Goal: Book appointment/travel/reservation

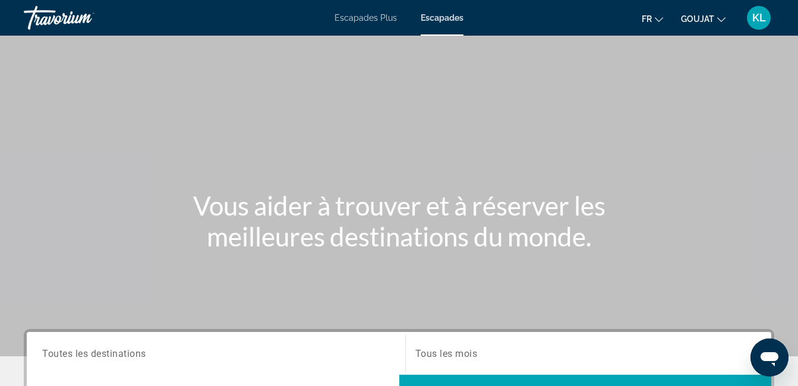
click at [436, 18] on span "Escapades" at bounding box center [442, 18] width 43 height 10
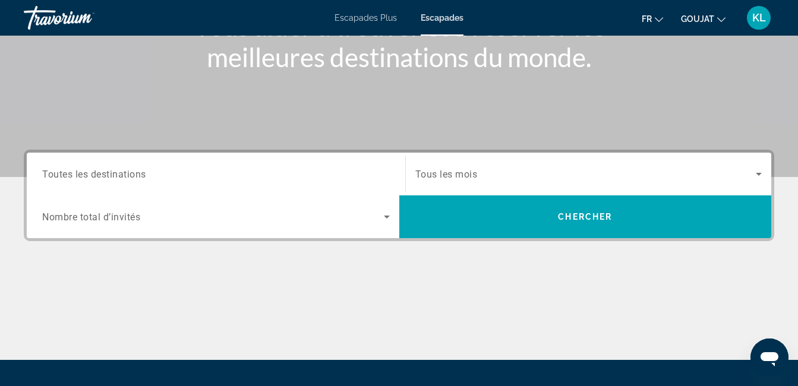
scroll to position [190, 0]
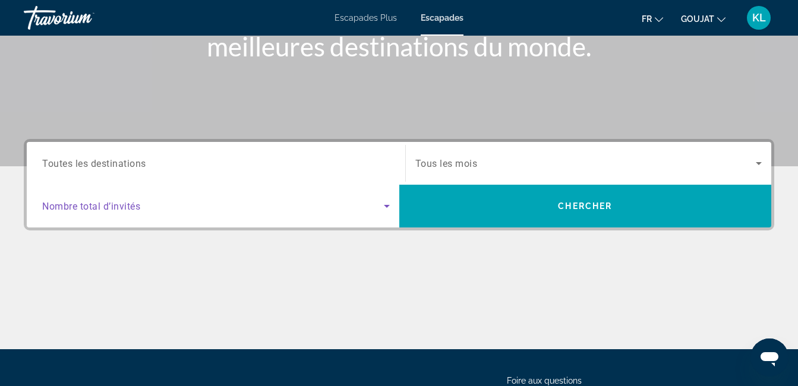
click at [386, 207] on icon "Widget de recherche" at bounding box center [387, 206] width 6 height 3
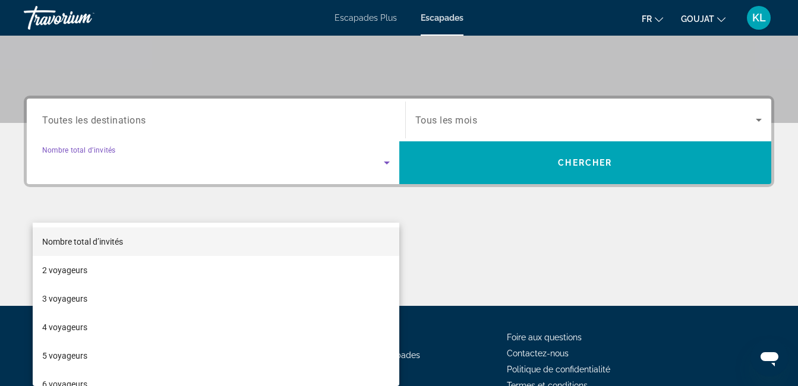
scroll to position [291, 0]
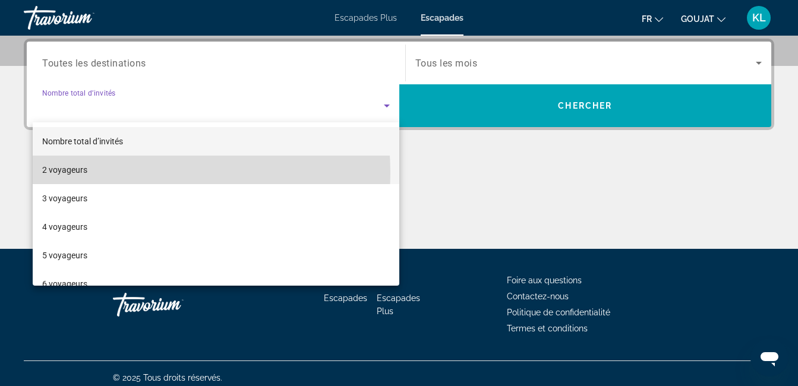
click at [121, 173] on mat-option "2 voyageurs" at bounding box center [216, 170] width 367 height 29
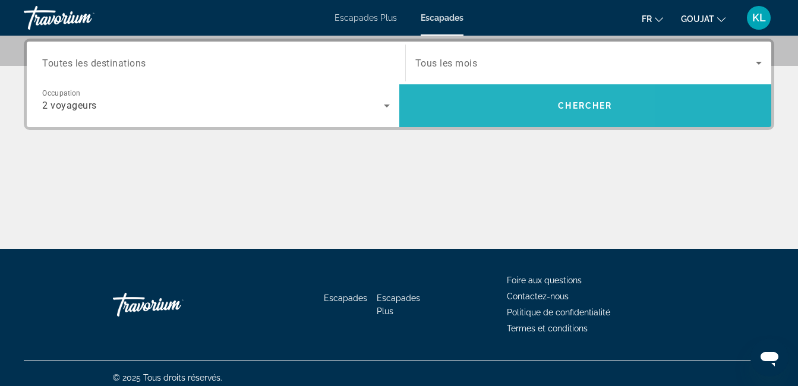
click at [487, 104] on span "Widget de recherche" at bounding box center [585, 106] width 373 height 29
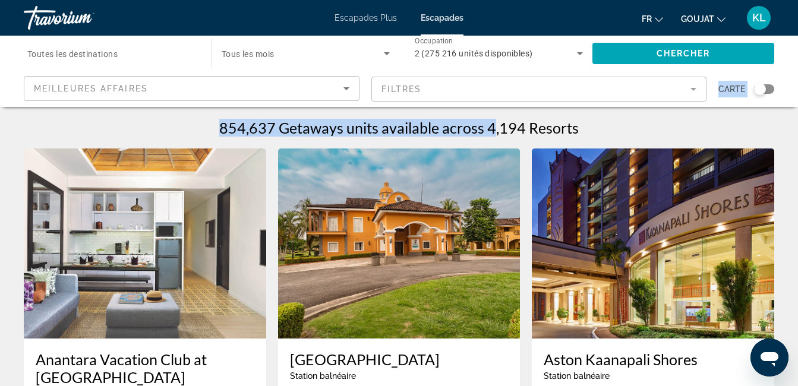
drag, startPoint x: 491, startPoint y: 108, endPoint x: 637, endPoint y: 84, distance: 148.0
click at [564, 91] on mat-form-field "Filtres" at bounding box center [539, 89] width 336 height 25
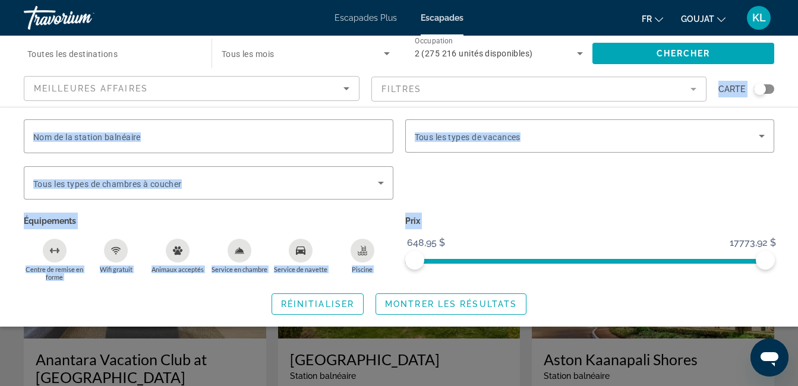
click at [694, 88] on mat-form-field "Filtres" at bounding box center [539, 89] width 336 height 25
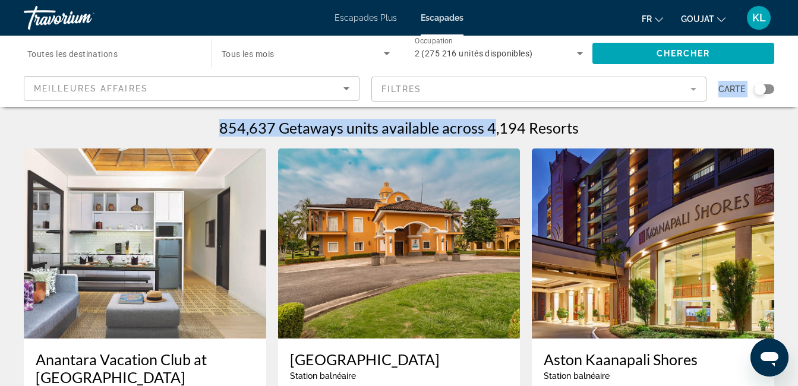
click at [693, 89] on mat-form-field "Filtres" at bounding box center [539, 89] width 336 height 25
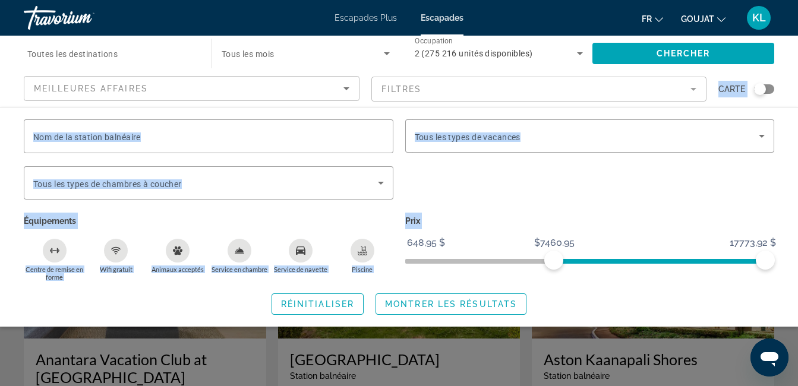
click at [554, 260] on span "ngx-slider" at bounding box center [659, 261] width 211 height 5
click at [681, 261] on ngx-slider "648,95 $ 17773,92 $ 7460,95 $ $13677.95" at bounding box center [590, 260] width 370 height 2
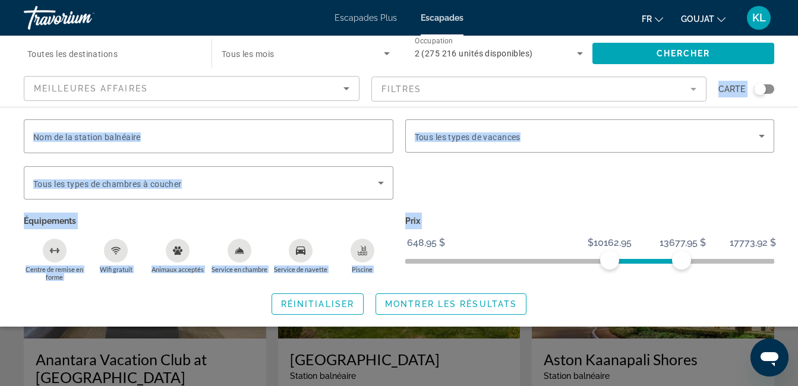
click at [610, 259] on span "ngx-slider" at bounding box center [646, 261] width 72 height 5
click at [406, 258] on span "ngx-slider" at bounding box center [590, 259] width 370 height 19
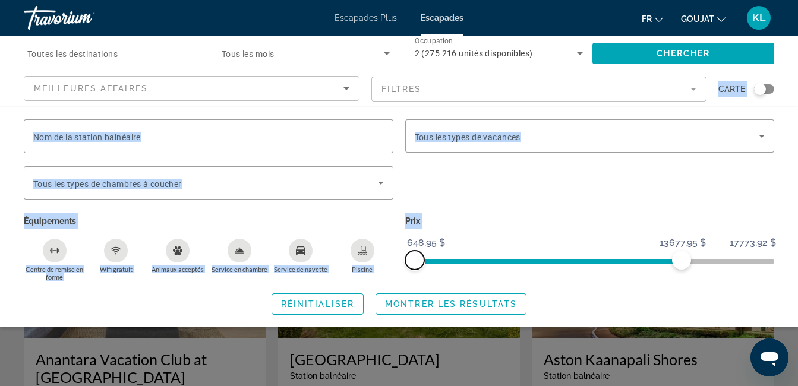
click at [406, 258] on span "ngx-slider" at bounding box center [414, 260] width 19 height 19
click at [433, 261] on ngx-slider "648,95 $ 17773,92 $ $1534.95 13677,95 $" at bounding box center [590, 260] width 370 height 2
click at [433, 262] on span "ngx-slider" at bounding box center [432, 260] width 19 height 19
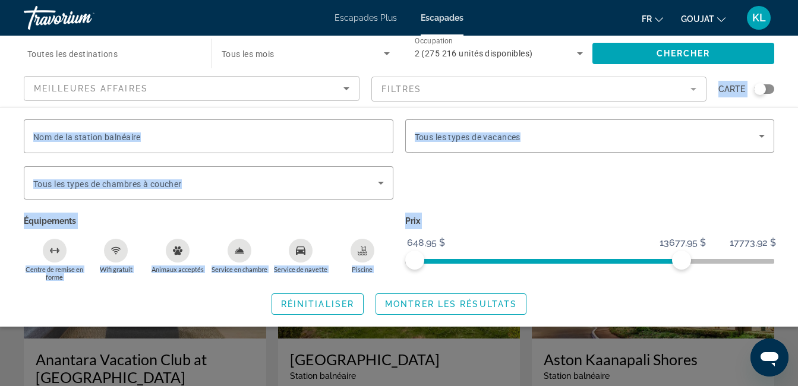
click at [405, 260] on ngx-slider "648,95 $ 17773,92 $ 648,95 $ 13677,95 $" at bounding box center [590, 260] width 370 height 2
click at [405, 260] on span "ngx-slider" at bounding box center [414, 260] width 19 height 19
click at [682, 260] on span "ngx-slider-max" at bounding box center [681, 260] width 19 height 19
click at [489, 260] on span "ngx-slider" at bounding box center [585, 261] width 193 height 5
click at [406, 258] on span "ngx-slider" at bounding box center [590, 259] width 370 height 19
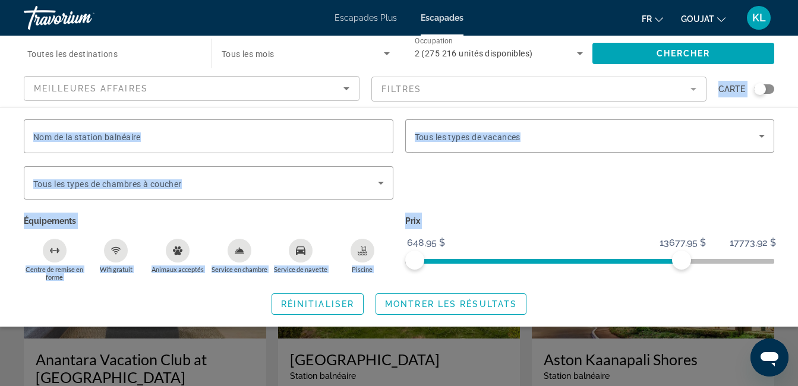
click at [604, 213] on p "Prix" at bounding box center [590, 221] width 370 height 17
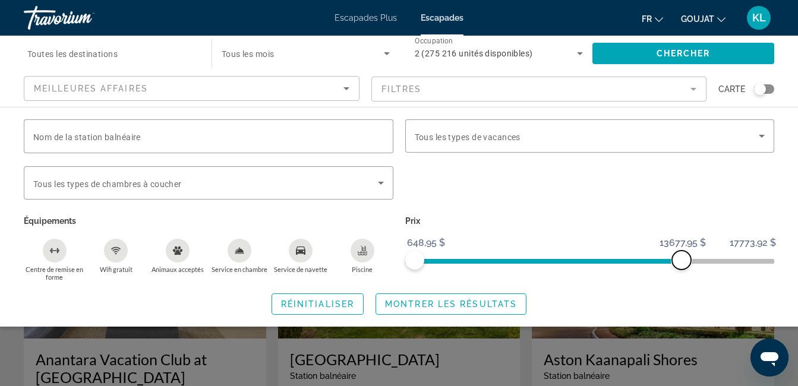
click at [686, 261] on span "ngx-slider-max" at bounding box center [681, 260] width 19 height 19
click at [573, 261] on span "ngx-slider" at bounding box center [494, 261] width 159 height 5
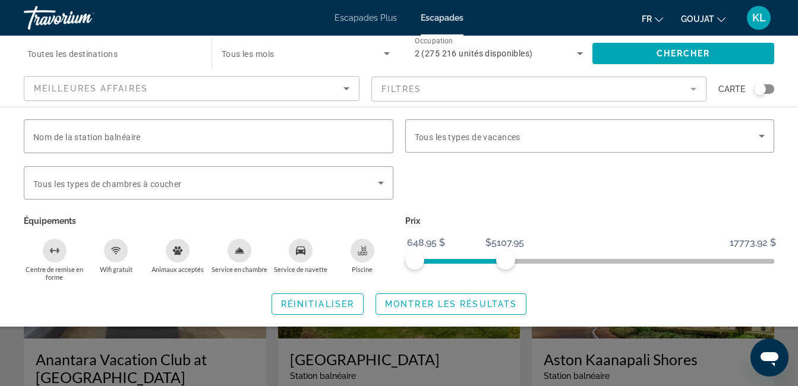
click at [506, 260] on span "ngx-slider" at bounding box center [460, 261] width 91 height 5
click at [506, 260] on span "ngx-slider-max" at bounding box center [505, 260] width 19 height 19
click at [444, 260] on span "ngx-slider" at bounding box center [474, 261] width 61 height 5
click at [406, 259] on span "ngx-slider" at bounding box center [590, 261] width 370 height 5
click at [507, 258] on span "ngx-slider-max" at bounding box center [505, 260] width 19 height 19
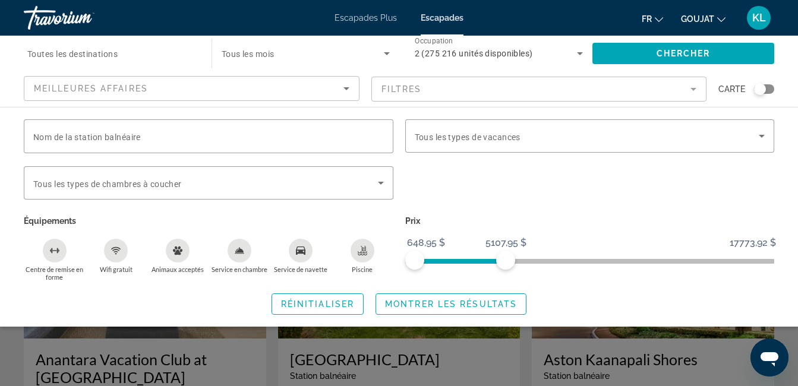
click at [456, 259] on span "ngx-slider" at bounding box center [460, 261] width 91 height 5
click at [406, 260] on span "ngx-slider" at bounding box center [590, 261] width 370 height 5
click at [503, 257] on span "ngx-slider-max" at bounding box center [505, 260] width 19 height 19
click at [487, 260] on ngx-slider "648,95 $ 17773,92 $ 648,95 $ 5107,95 $ 2696,95 $ à 5107,95 $" at bounding box center [590, 260] width 370 height 2
click at [486, 260] on span "ngx-slider-max" at bounding box center [487, 260] width 19 height 19
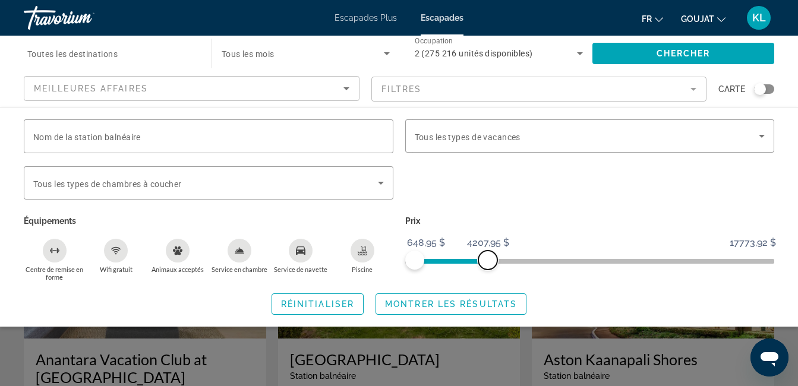
click at [486, 260] on span "ngx-slider-max" at bounding box center [487, 260] width 19 height 19
click at [469, 259] on ngx-slider "648,95 $ 17773,92 $ 648,95 $ $3306.95 $648.95 - $3306.95" at bounding box center [590, 260] width 370 height 2
click at [469, 259] on span "ngx-slider-max" at bounding box center [468, 260] width 19 height 19
click at [449, 259] on ngx-slider "648,95 $ 17773,92 $ 648,95 $ $2318.95 $648.95 - $2318.95" at bounding box center [590, 260] width 370 height 2
click at [449, 259] on span "ngx-slider-max" at bounding box center [448, 260] width 19 height 19
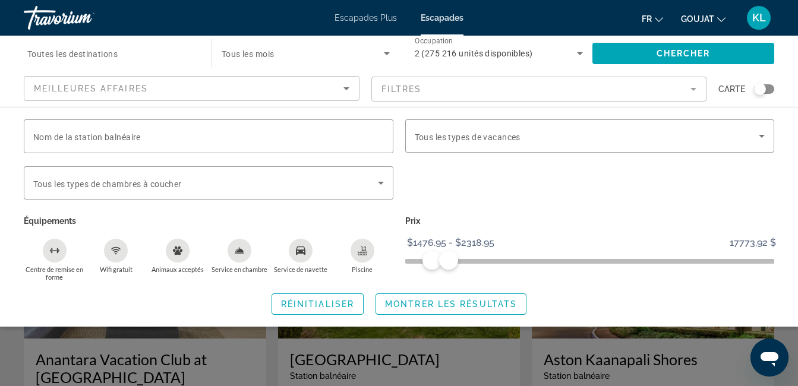
click at [431, 260] on ngx-slider "648,95 $ 17773,92 $ $1476.95 2318,95 $ $1476.95 - $2318.95" at bounding box center [590, 260] width 370 height 2
click at [406, 260] on span "ngx-slider" at bounding box center [590, 261] width 370 height 5
click at [430, 260] on ngx-slider "648,95 $ 17773,92 $ 648,95 $ 2318,95 $ 648,95 $ à 2318,95 $" at bounding box center [590, 260] width 370 height 2
click at [405, 260] on span "ngx-slider" at bounding box center [590, 261] width 370 height 5
click at [449, 258] on span "ngx-slider-max" at bounding box center [448, 260] width 19 height 19
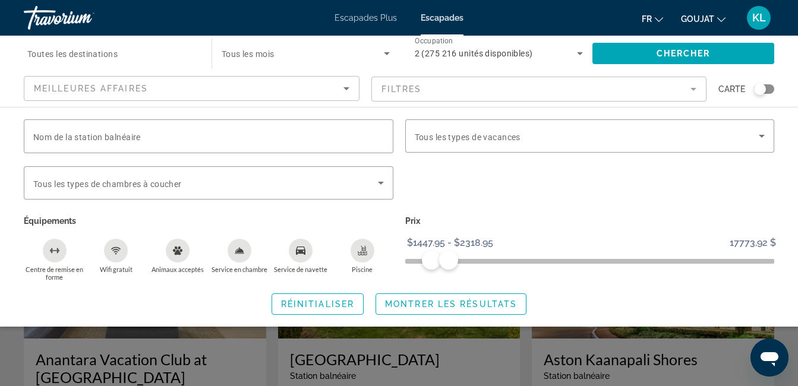
click at [431, 259] on ngx-slider "648,95 $ 17773,92 $ $1447.95 2318,95 $ $1447.95 - $2318.95" at bounding box center [590, 260] width 370 height 2
click at [405, 259] on span "ngx-slider" at bounding box center [590, 261] width 370 height 5
click at [301, 257] on div "Service de navette" at bounding box center [301, 251] width 24 height 24
click at [113, 251] on icon "Wifi gratuit" at bounding box center [116, 251] width 10 height 10
click at [405, 302] on span "Montrer les résultats" at bounding box center [451, 304] width 132 height 10
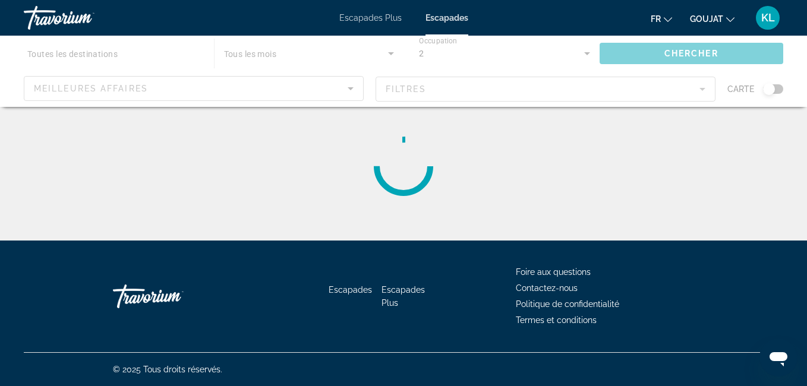
click at [386, 14] on span "Escapades Plus" at bounding box center [370, 18] width 62 height 10
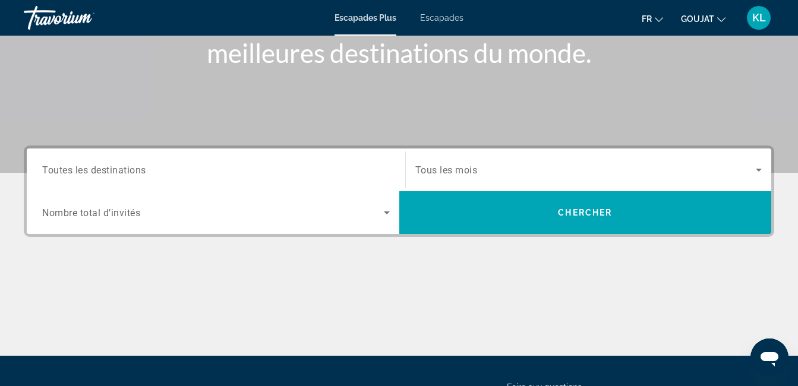
scroll to position [190, 0]
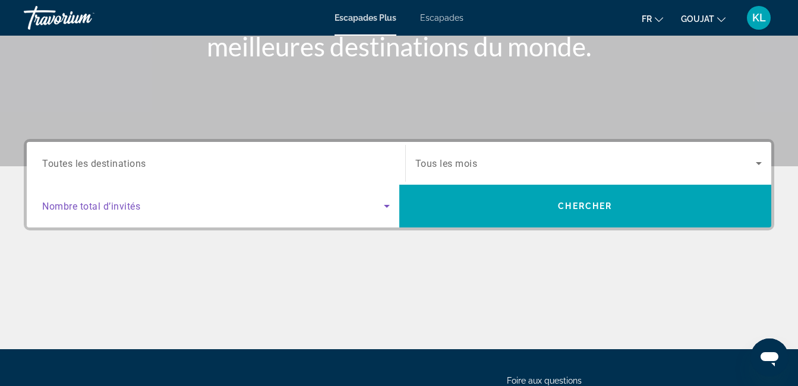
click at [387, 207] on icon "Widget de recherche" at bounding box center [387, 206] width 6 height 3
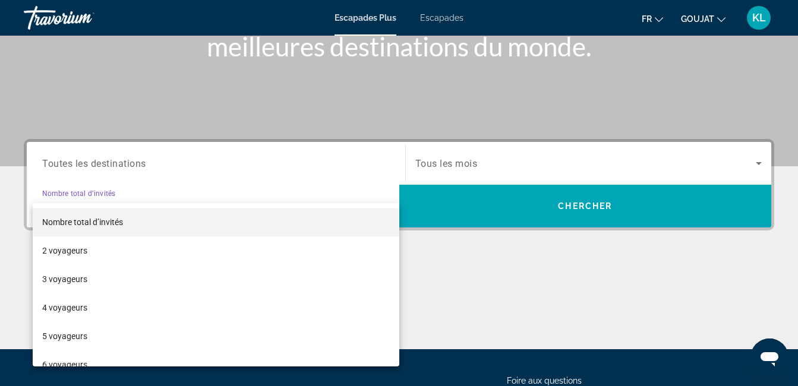
scroll to position [291, 0]
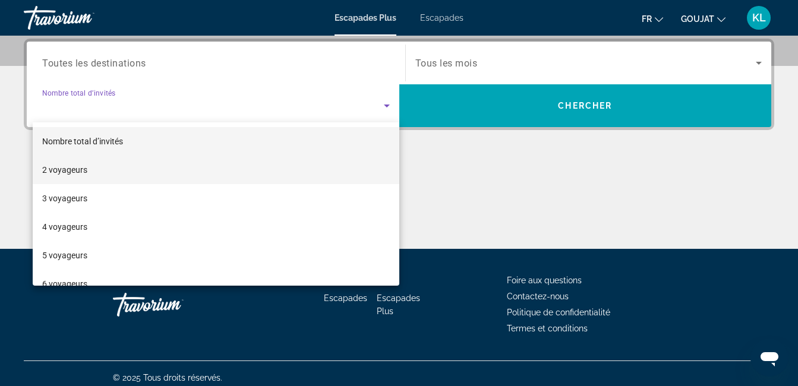
click at [102, 169] on mat-option "2 voyageurs" at bounding box center [216, 170] width 367 height 29
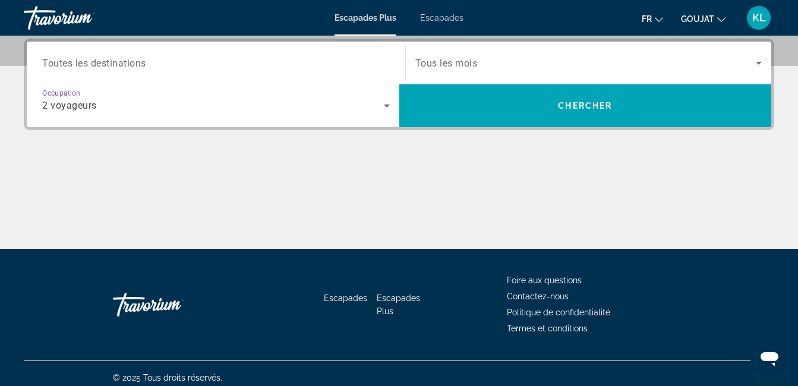
click at [115, 61] on span "Toutes les destinations" at bounding box center [94, 62] width 104 height 11
click at [115, 61] on input "Destination Toutes les destinations" at bounding box center [216, 63] width 348 height 14
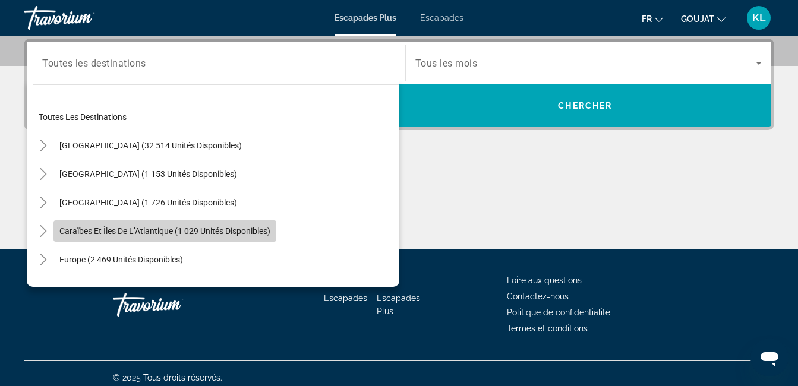
click at [155, 232] on span "Caraïbes et îles de l’Atlantique (1 029 unités disponibles)" at bounding box center [164, 231] width 211 height 10
type input "**********"
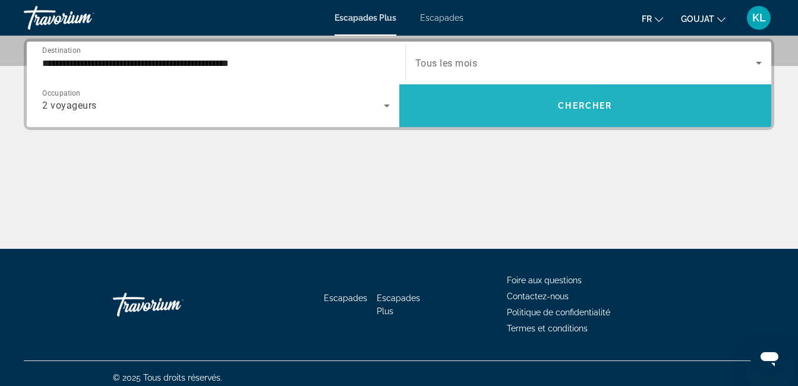
click at [460, 111] on span "Widget de recherche" at bounding box center [585, 106] width 373 height 29
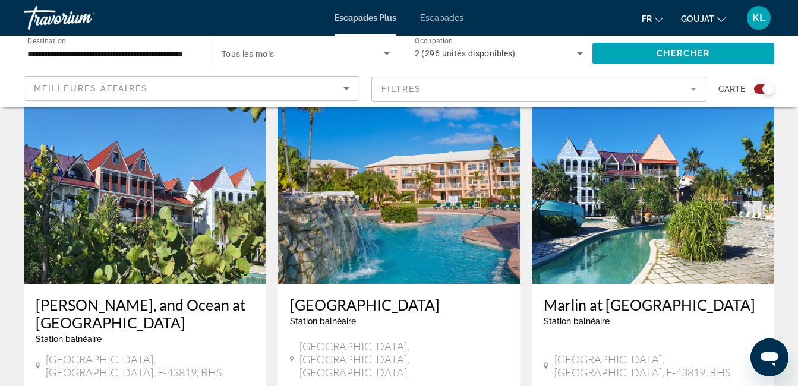
scroll to position [428, 0]
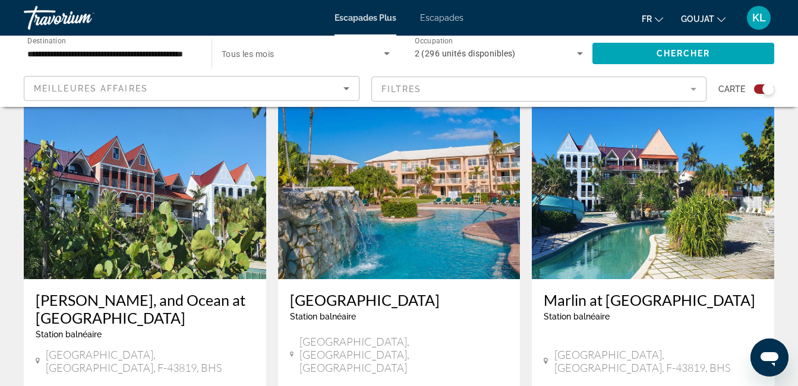
click at [693, 92] on mat-form-field "Filtres" at bounding box center [539, 89] width 336 height 25
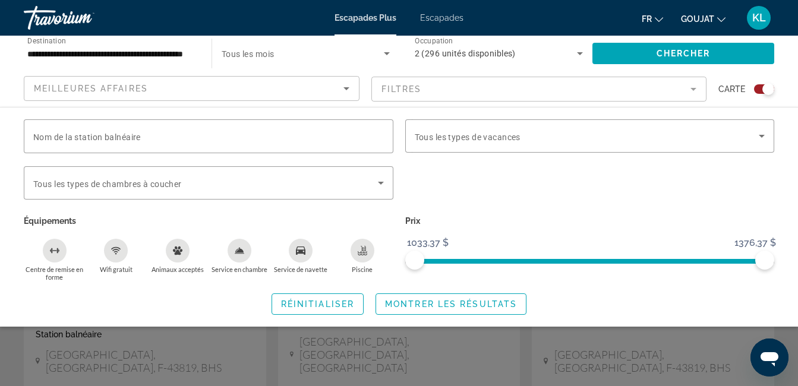
click at [116, 254] on circle "Wifi gratuit" at bounding box center [115, 253] width 1 height 1
click at [299, 251] on icon "Service de navette" at bounding box center [301, 251] width 10 height 8
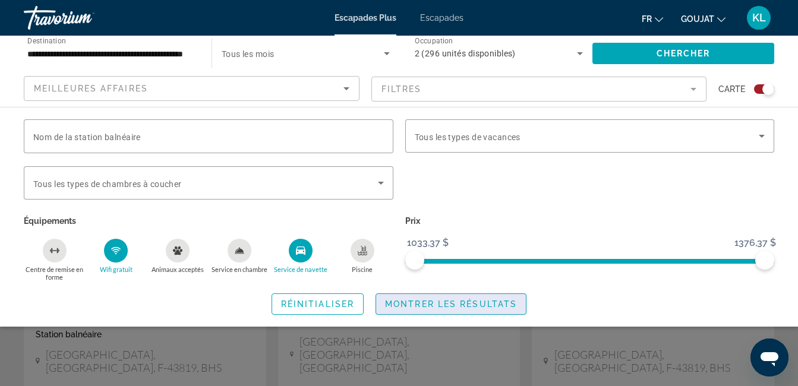
click at [402, 300] on span "Montrer les résultats" at bounding box center [451, 304] width 132 height 10
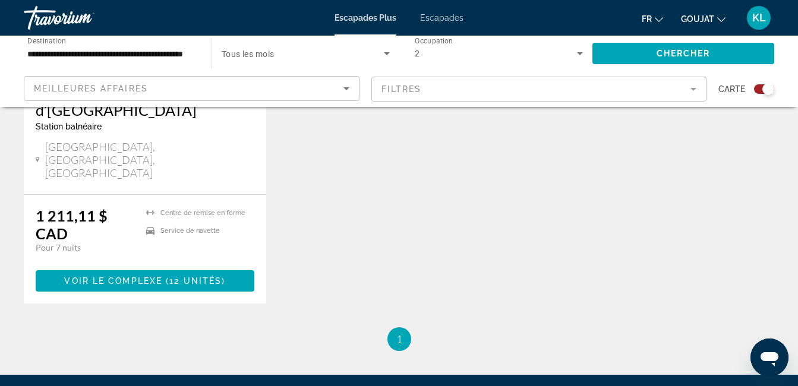
scroll to position [1093, 0]
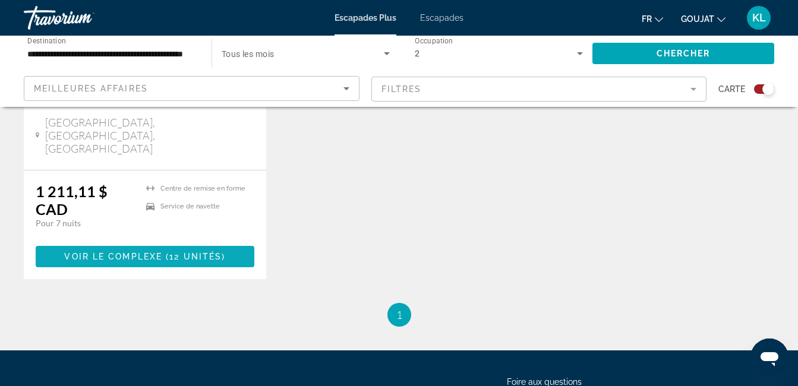
click at [162, 252] on span "( 12 unités )" at bounding box center [193, 257] width 63 height 10
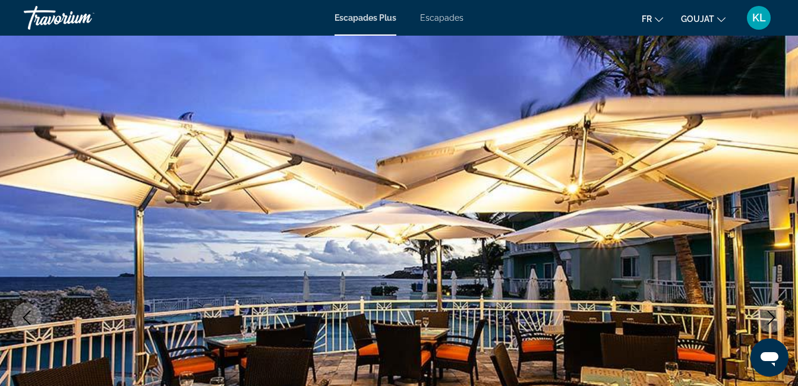
click at [781, 223] on img "Contenu principal" at bounding box center [399, 318] width 798 height 565
click at [343, 17] on span "Escapades Plus" at bounding box center [366, 18] width 62 height 10
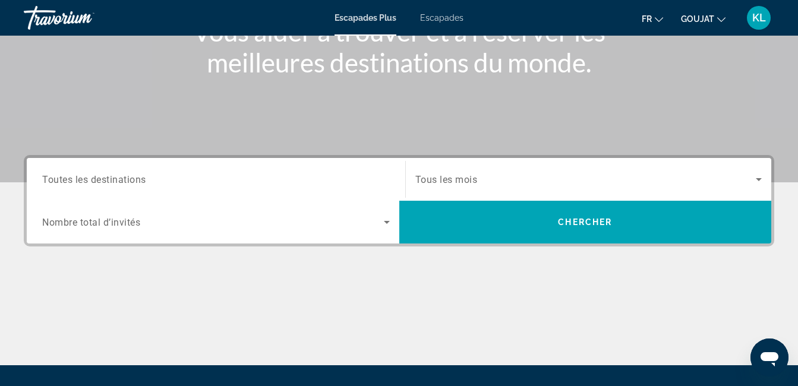
scroll to position [198, 0]
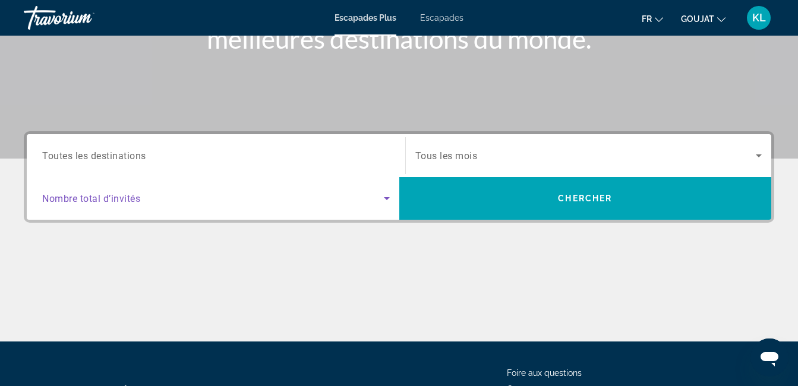
click at [387, 199] on icon "Widget de recherche" at bounding box center [387, 198] width 6 height 3
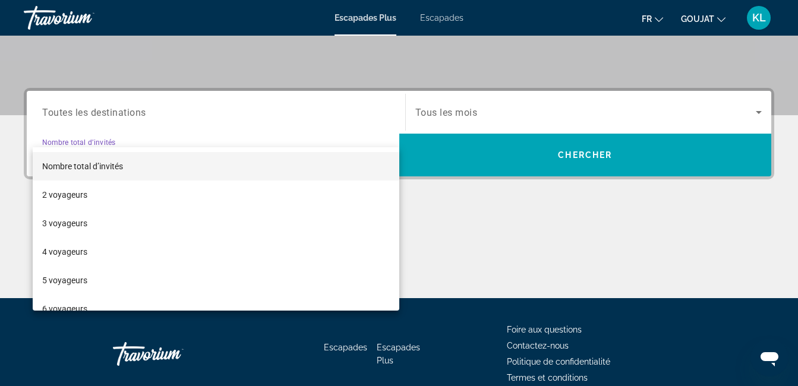
scroll to position [291, 0]
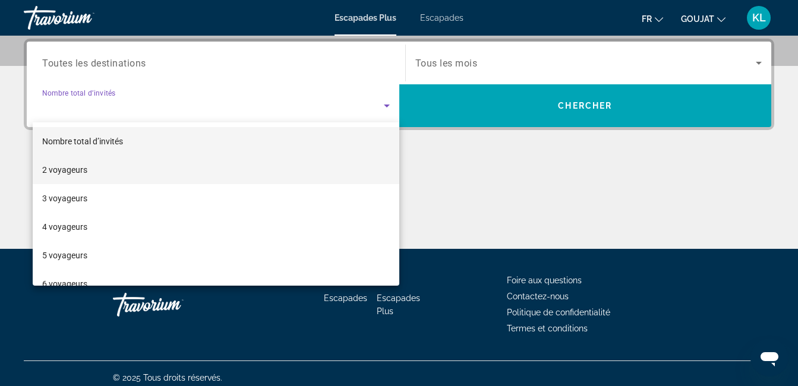
click at [69, 172] on font "2 voyageurs" at bounding box center [64, 170] width 45 height 10
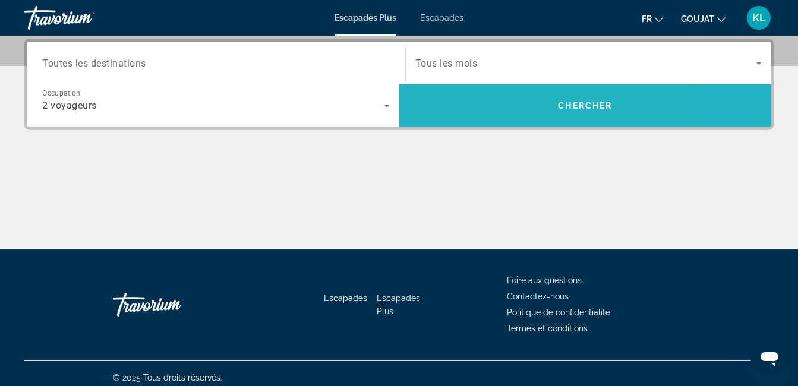
click at [505, 107] on span "Widget de recherche" at bounding box center [585, 106] width 373 height 29
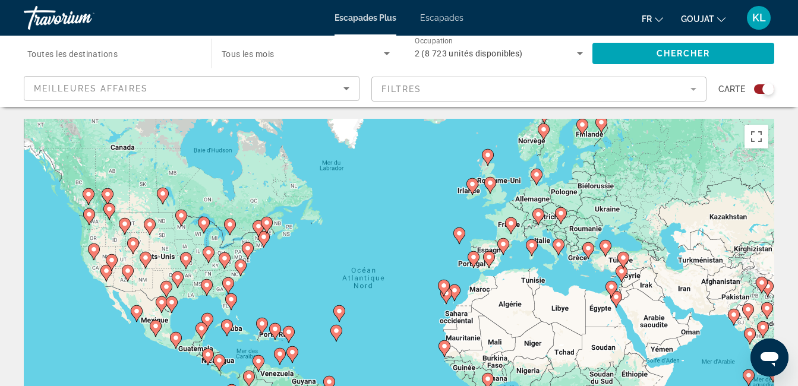
click at [186, 53] on input "Destination Toutes les destinations" at bounding box center [111, 54] width 169 height 14
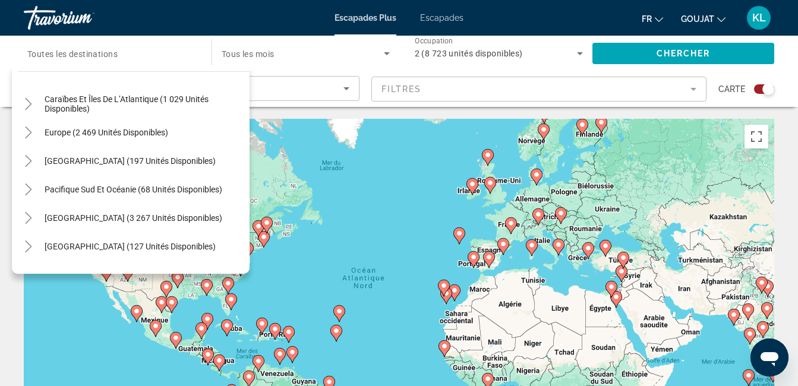
scroll to position [90, 0]
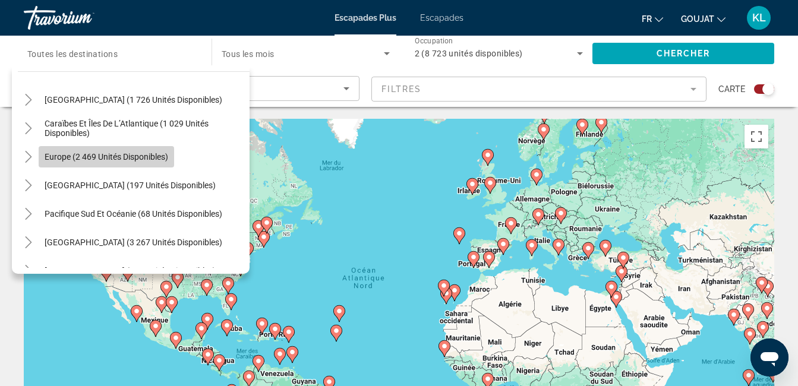
click at [143, 156] on span "Europe (2 469 unités disponibles)" at bounding box center [107, 157] width 124 height 10
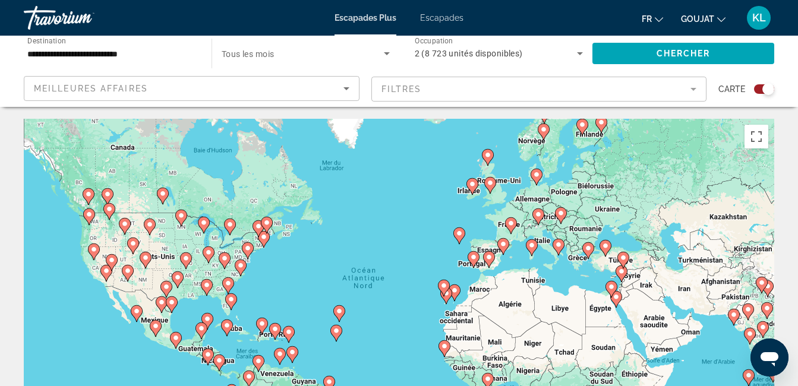
click at [693, 89] on mat-form-field "Filtres" at bounding box center [539, 89] width 336 height 25
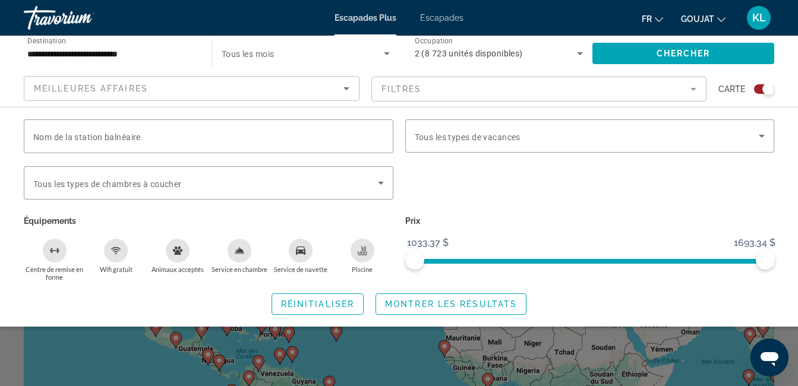
click at [116, 255] on div "Wifi gratuit" at bounding box center [116, 251] width 24 height 24
click at [298, 250] on icon "Service de navette" at bounding box center [301, 251] width 10 height 8
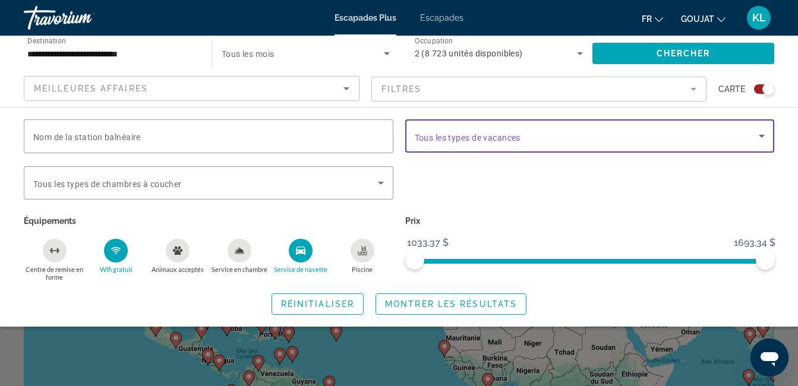
click at [761, 133] on icon "Widget de recherche" at bounding box center [762, 136] width 14 height 14
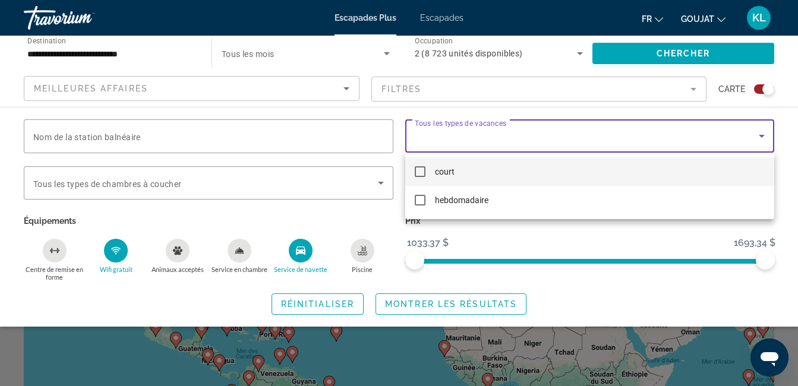
click at [393, 307] on div at bounding box center [399, 193] width 798 height 386
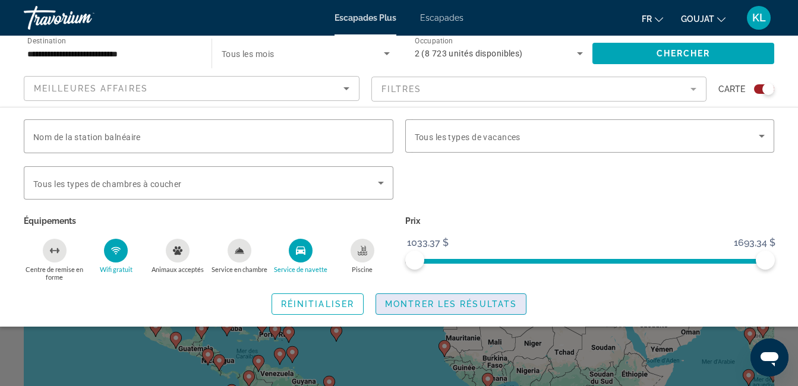
click at [412, 302] on span "Montrer les résultats" at bounding box center [451, 304] width 132 height 10
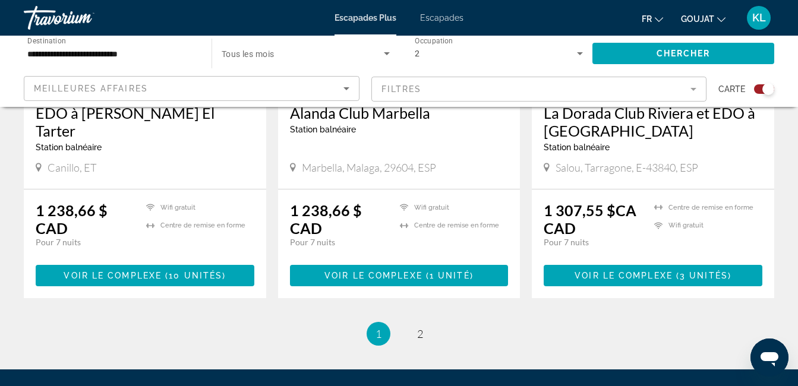
scroll to position [1949, 0]
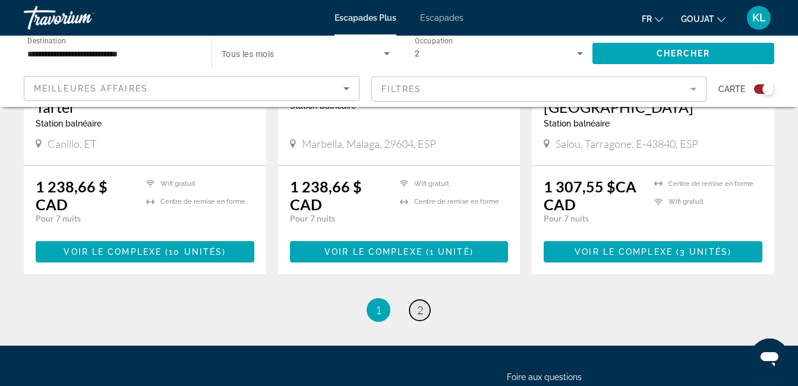
click at [418, 304] on span "2" at bounding box center [420, 310] width 6 height 13
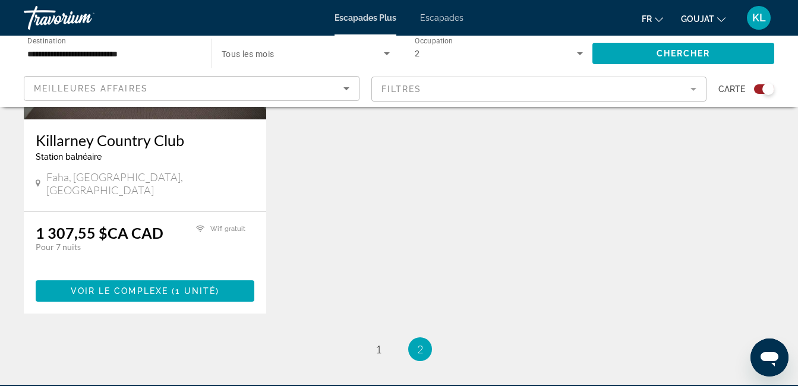
scroll to position [594, 0]
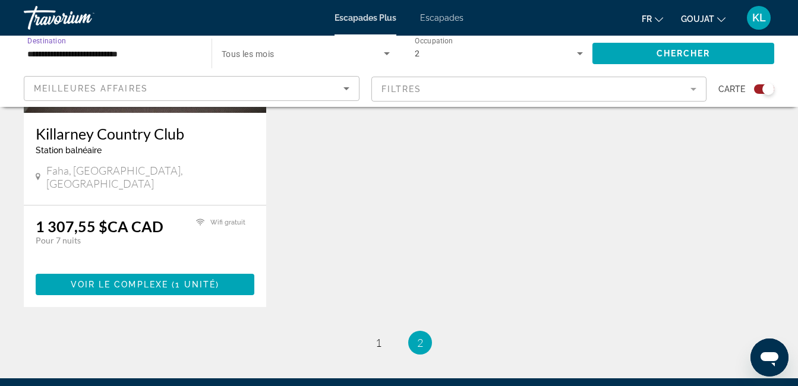
click at [179, 53] on input "**********" at bounding box center [111, 54] width 169 height 14
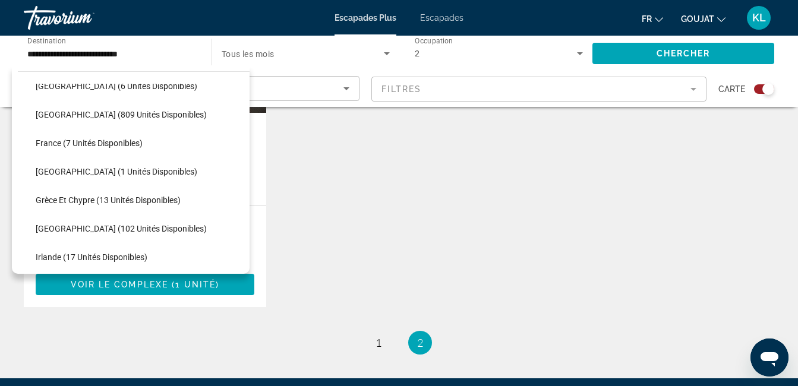
scroll to position [285, 0]
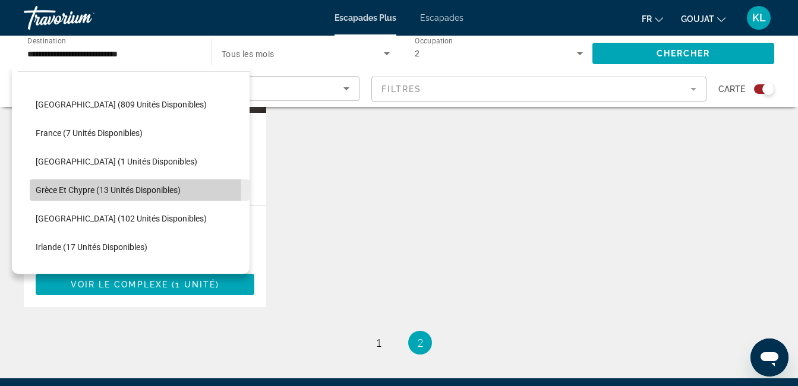
click at [63, 188] on span "Grèce et Chypre (13 unités disponibles)" at bounding box center [108, 190] width 145 height 10
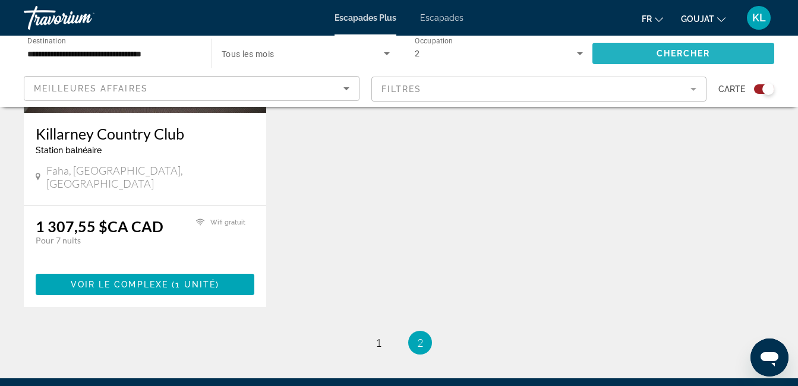
click at [619, 53] on span "Widget de recherche" at bounding box center [683, 53] width 182 height 29
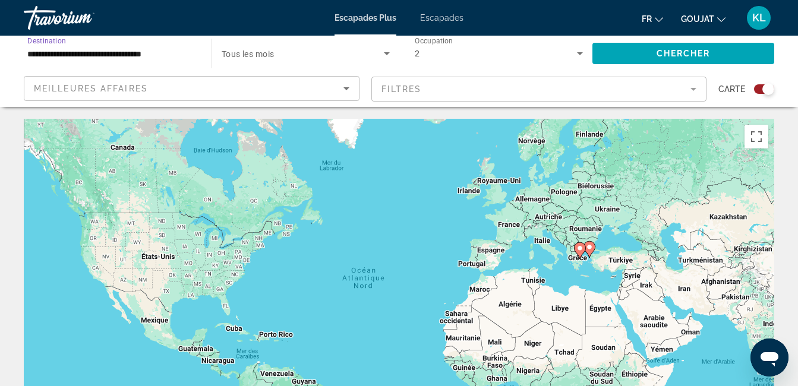
click at [182, 52] on input "**********" at bounding box center [111, 54] width 169 height 14
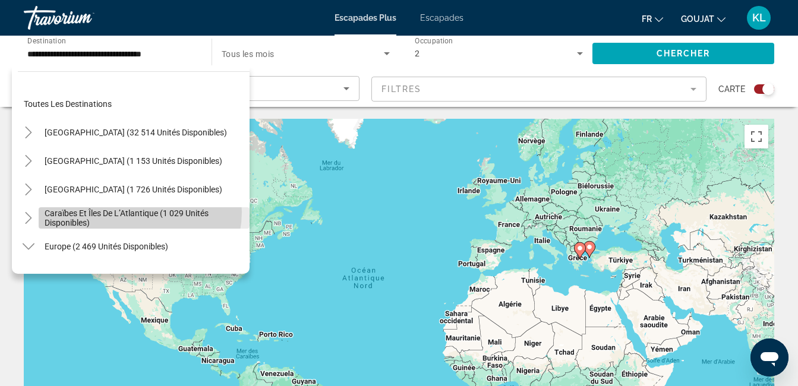
click at [137, 212] on span "Caraïbes et îles de l’Atlantique (1 029 unités disponibles)" at bounding box center [144, 218] width 199 height 19
type input "**********"
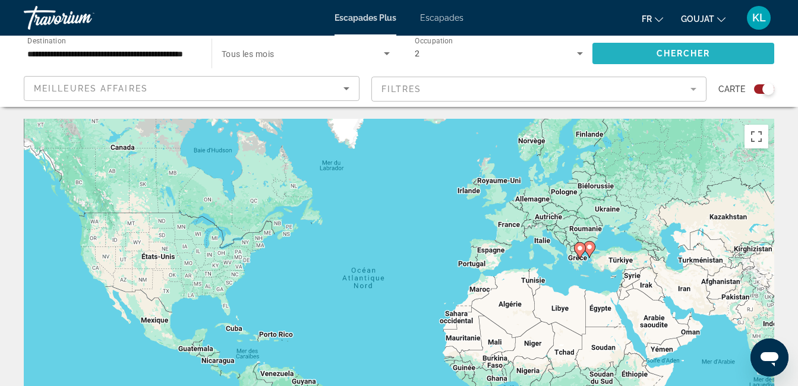
click at [635, 49] on span "Widget de recherche" at bounding box center [683, 53] width 182 height 29
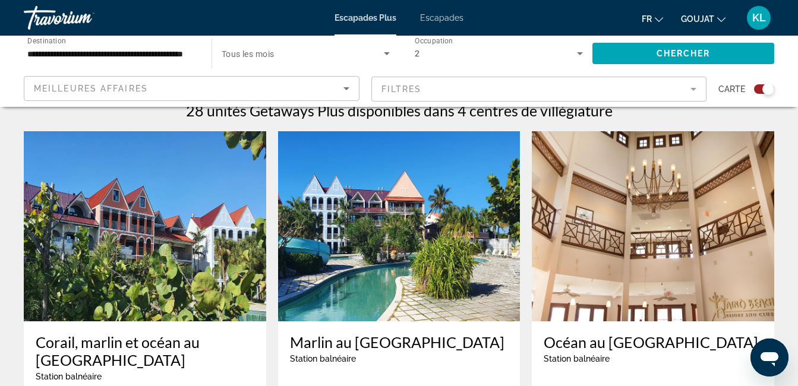
scroll to position [404, 0]
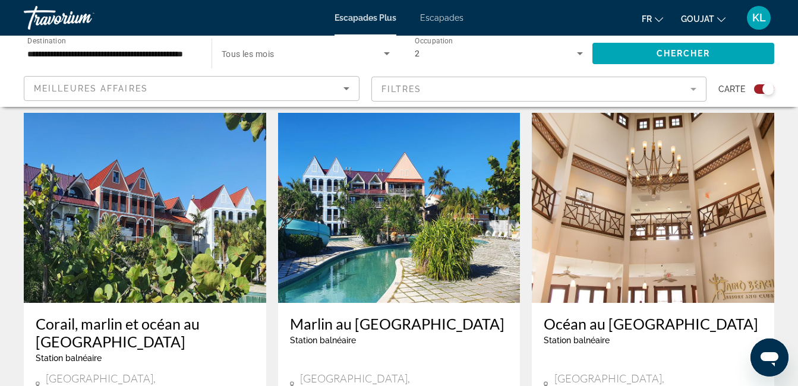
click at [75, 323] on h3 "Corail, marlin et océan au [GEOGRAPHIC_DATA]" at bounding box center [145, 333] width 219 height 36
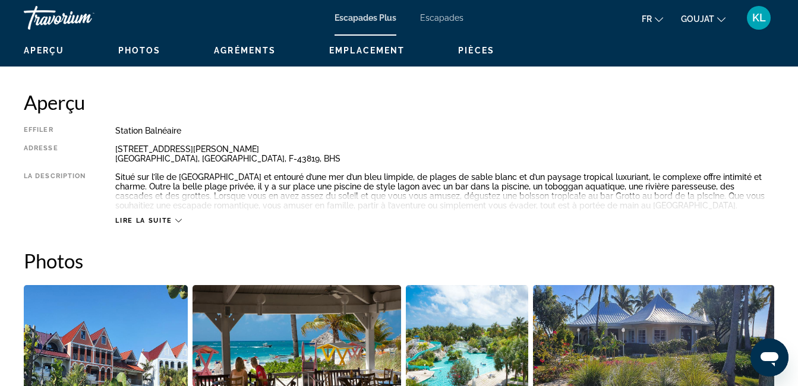
scroll to position [570, 0]
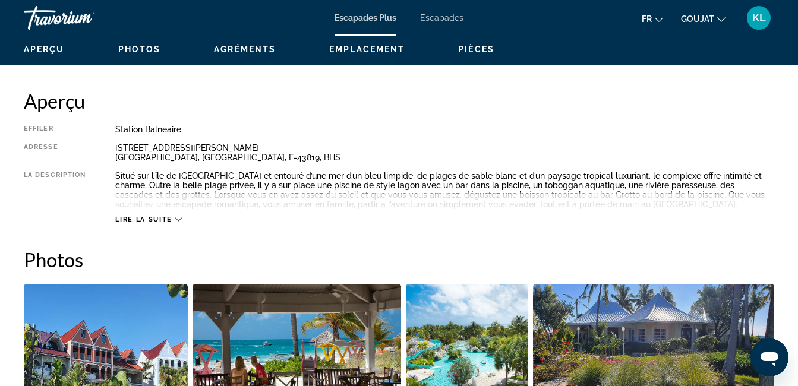
click at [175, 219] on icon "Contenu principal" at bounding box center [178, 219] width 7 height 7
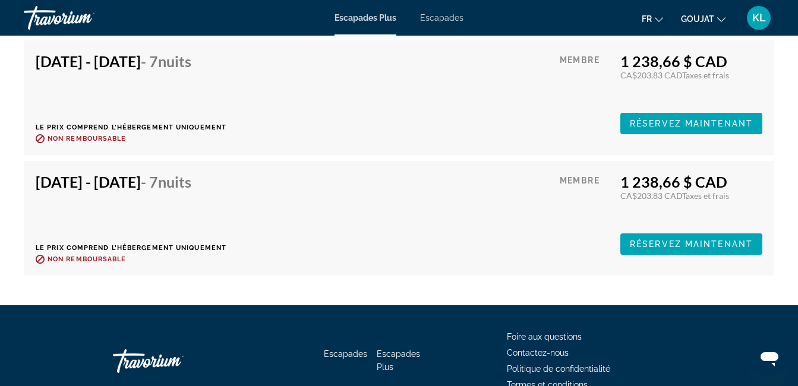
scroll to position [2800, 0]
